Goal: Find specific page/section: Find specific page/section

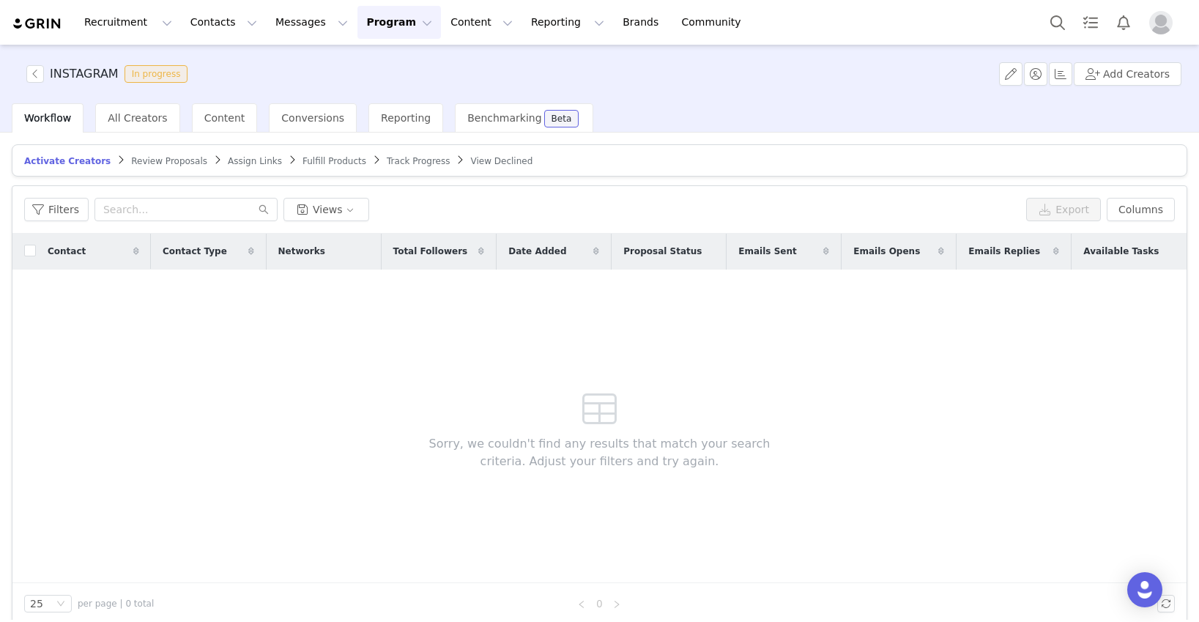
click at [382, 24] on button "Program Program" at bounding box center [399, 22] width 84 height 33
click at [390, 67] on p "Activations" at bounding box center [374, 64] width 56 height 15
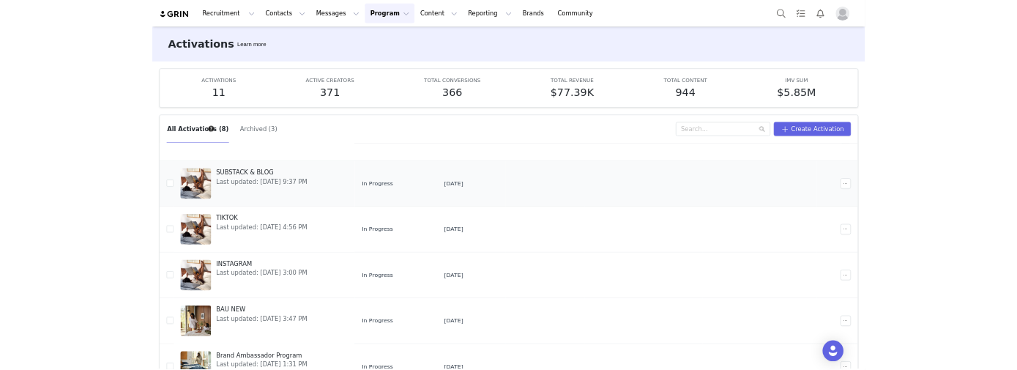
scroll to position [116, 0]
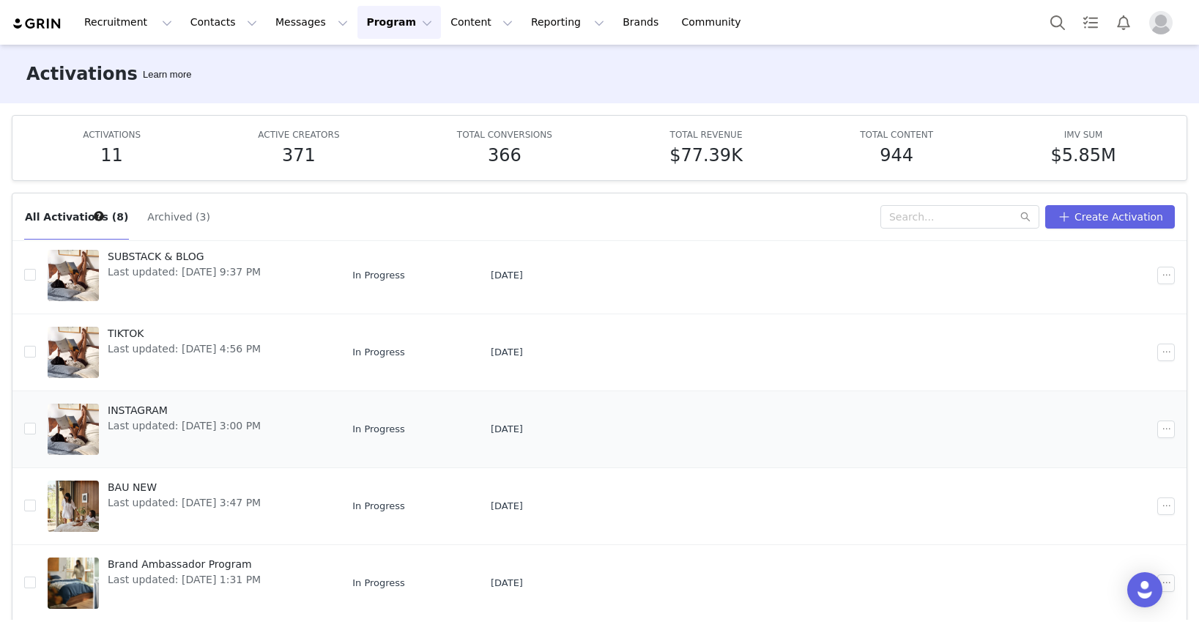
click at [141, 415] on span "INSTAGRAM" at bounding box center [184, 410] width 153 height 15
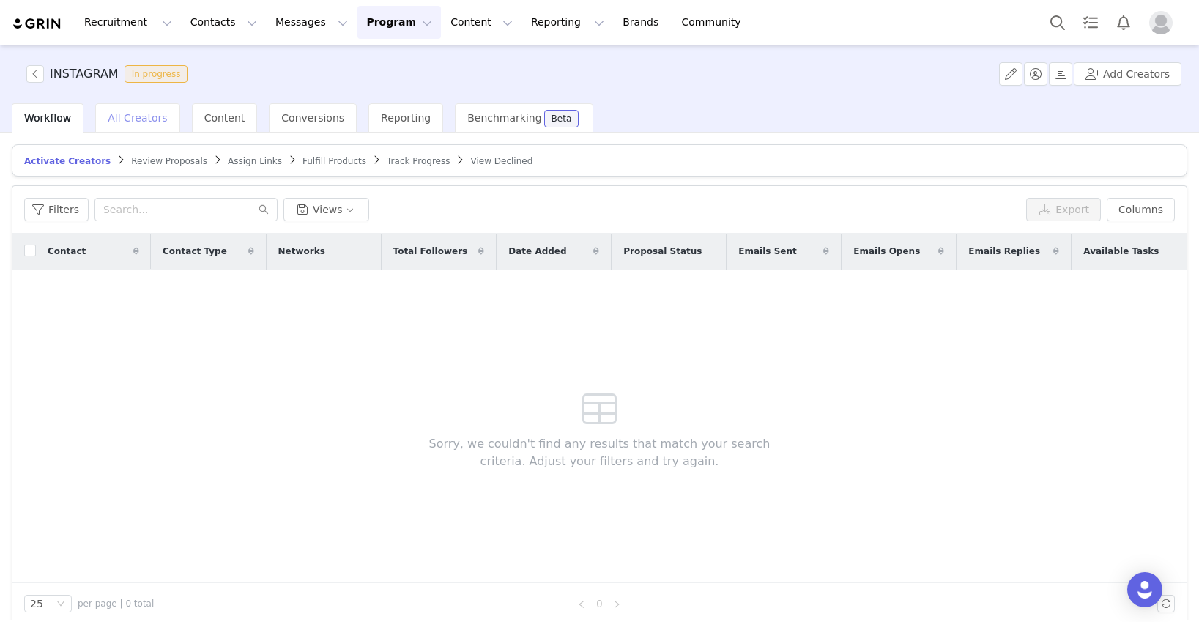
click at [142, 120] on span "All Creators" at bounding box center [137, 118] width 59 height 12
